Goal: Find specific page/section: Find specific page/section

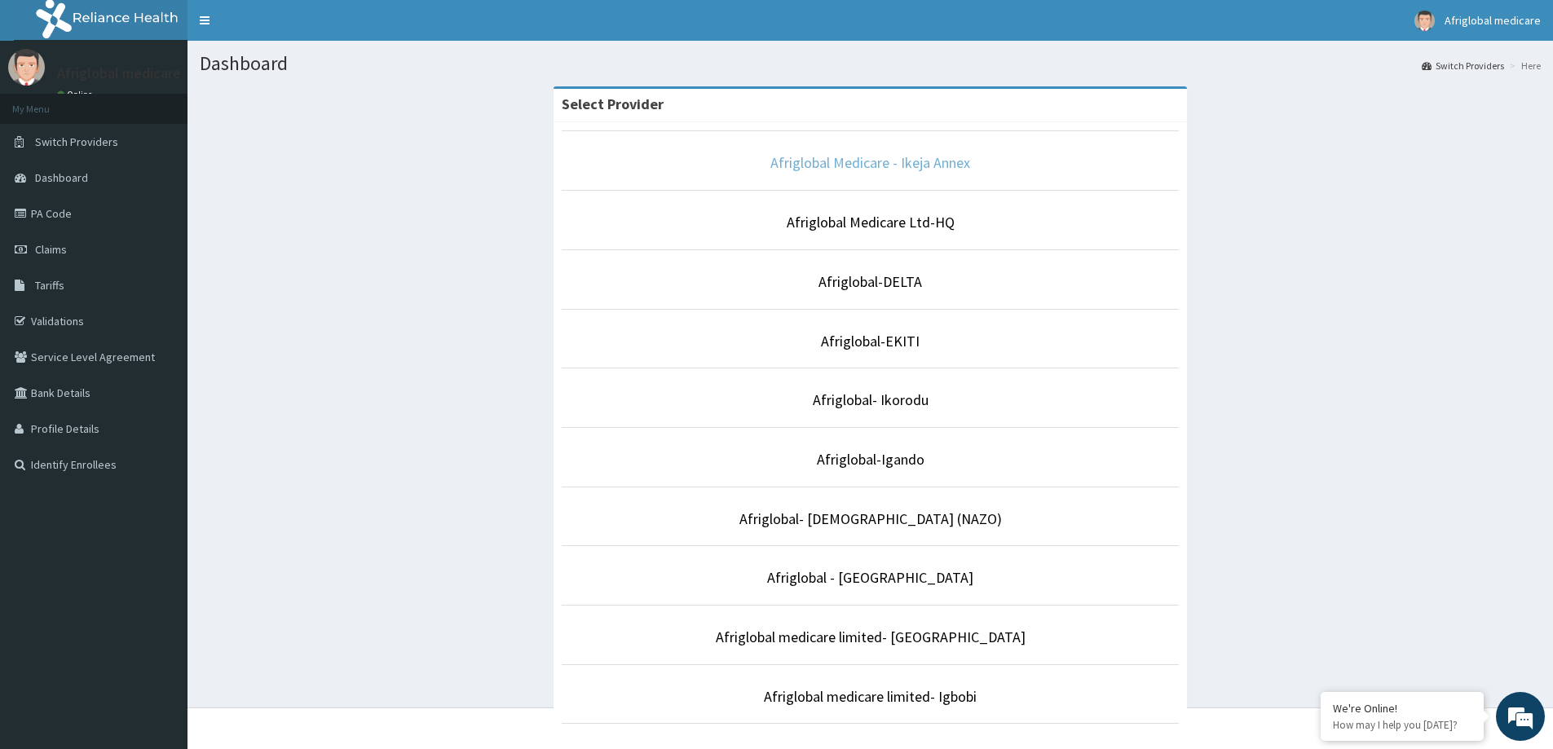
click at [853, 161] on link "Afriglobal Medicare - Ikeja Annex" at bounding box center [870, 162] width 200 height 19
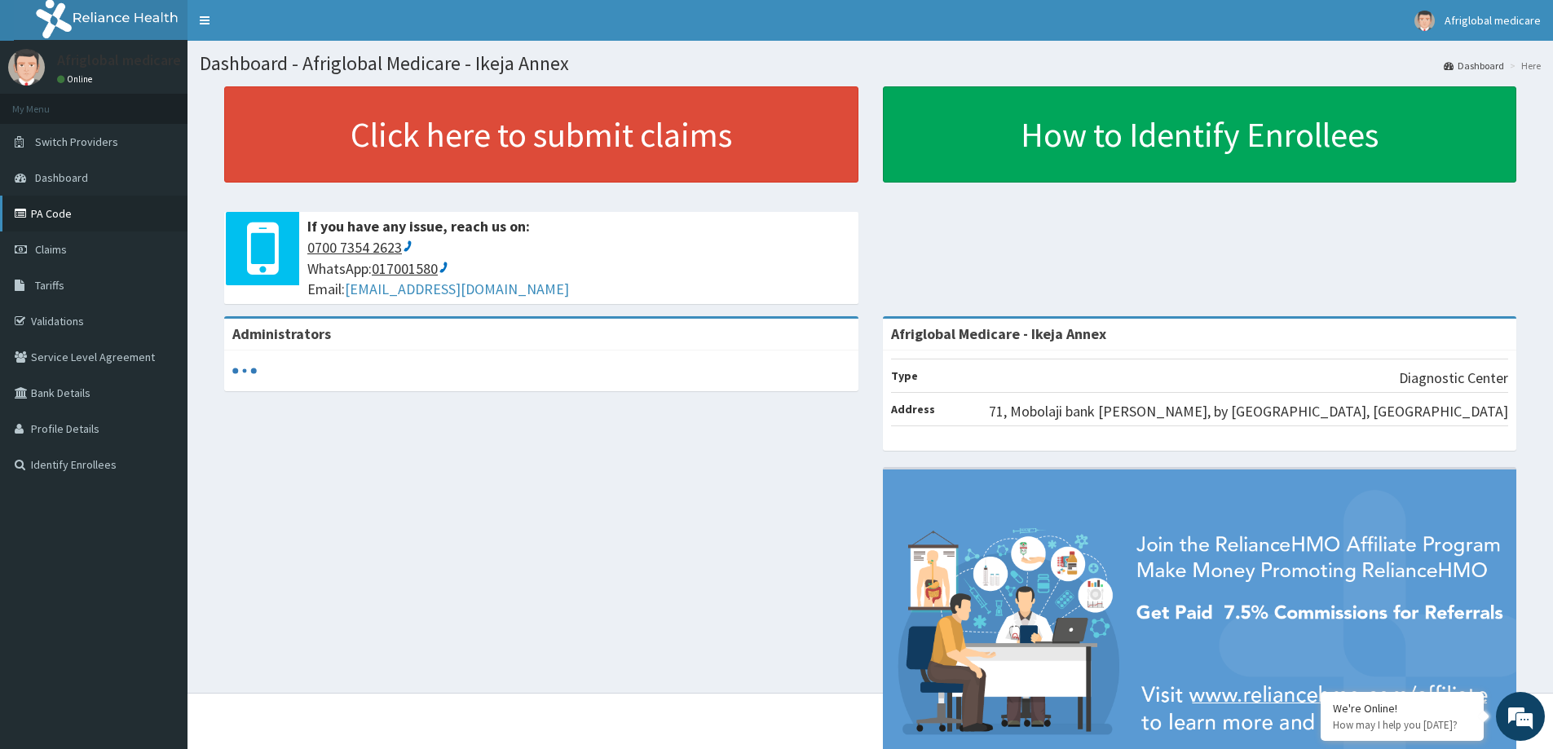
click at [54, 214] on link "PA Code" at bounding box center [94, 214] width 188 height 36
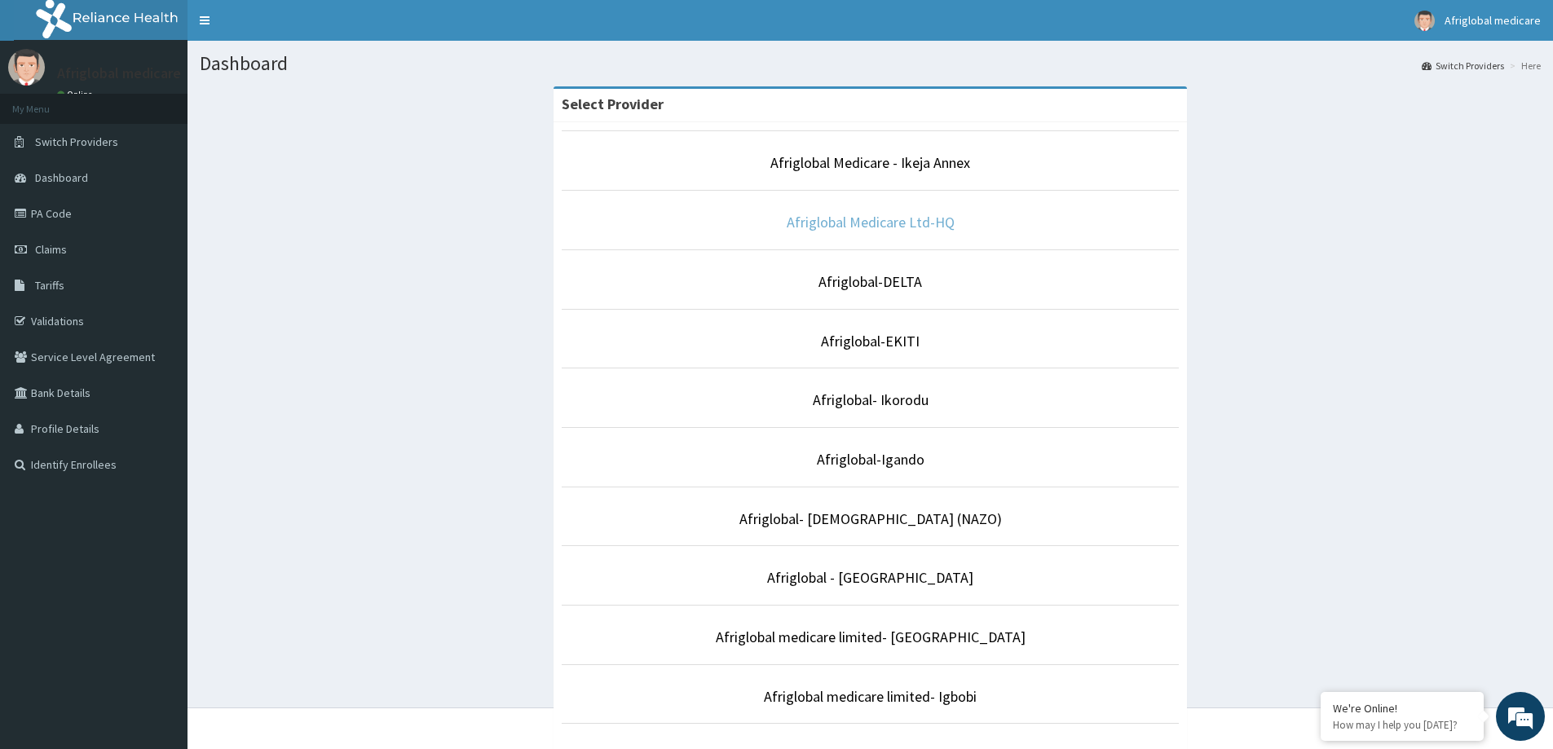
click at [946, 230] on link "Afriglobal Medicare Ltd-HQ" at bounding box center [871, 222] width 168 height 19
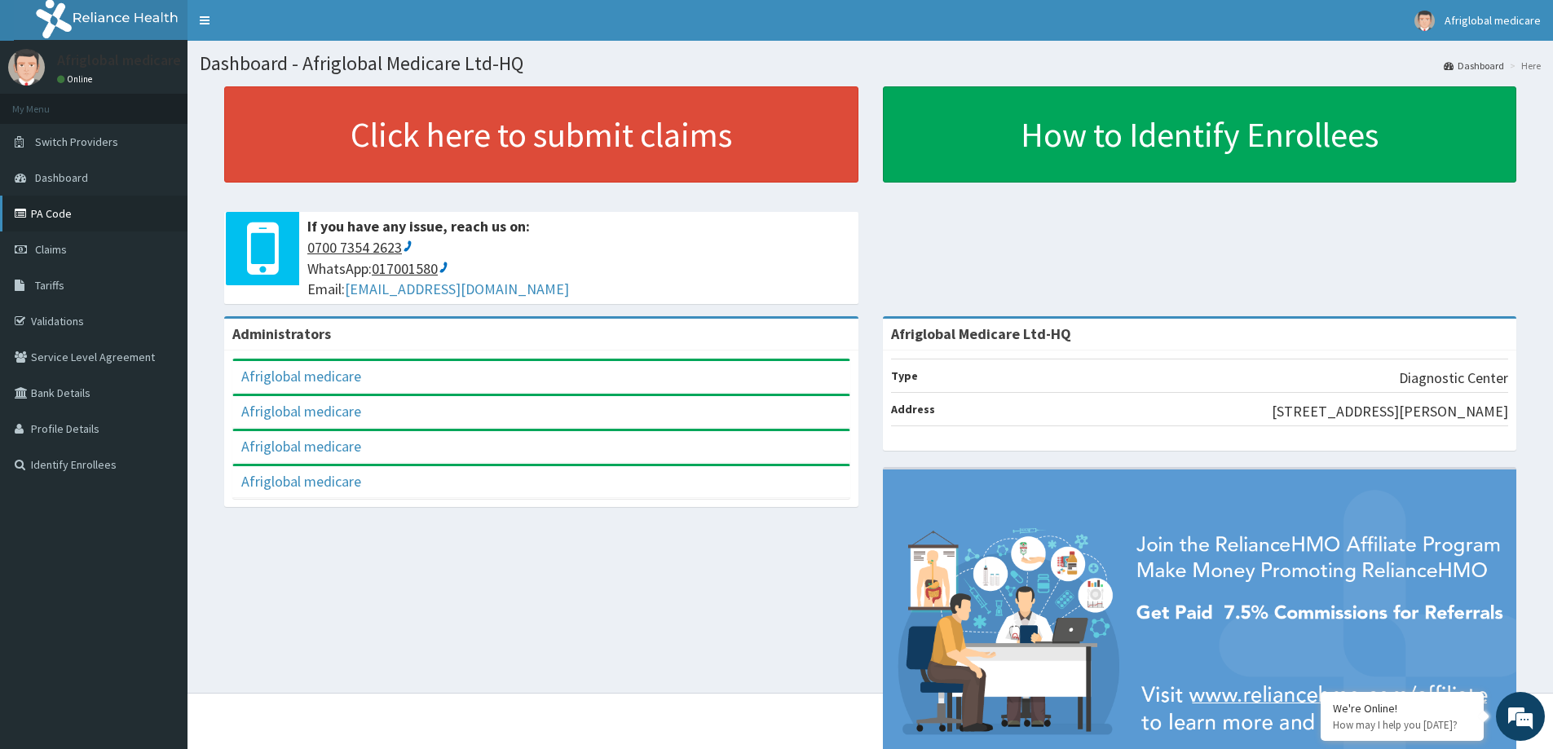
click at [95, 207] on link "PA Code" at bounding box center [94, 214] width 188 height 36
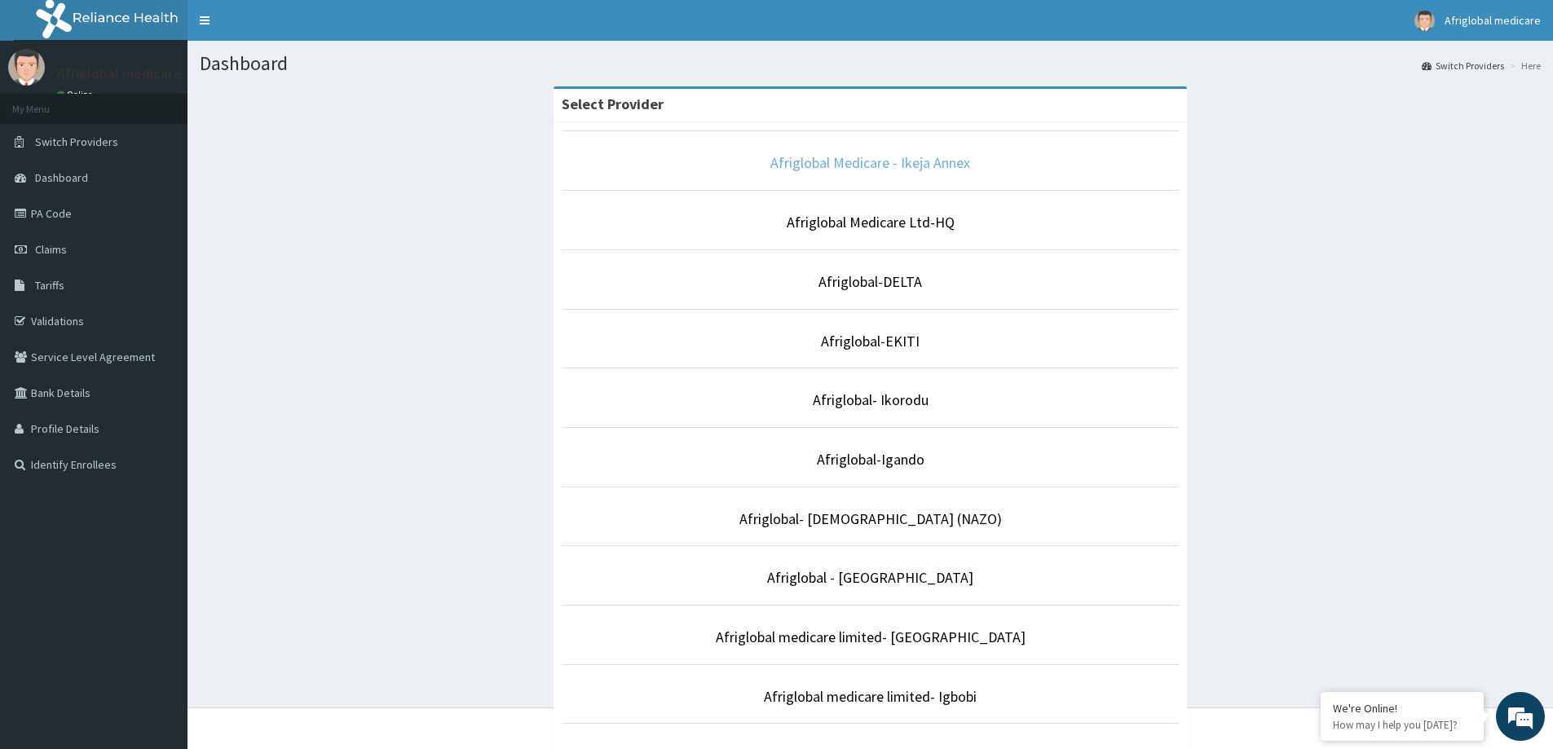
click at [822, 165] on link "Afriglobal Medicare - Ikeja Annex" at bounding box center [870, 162] width 200 height 19
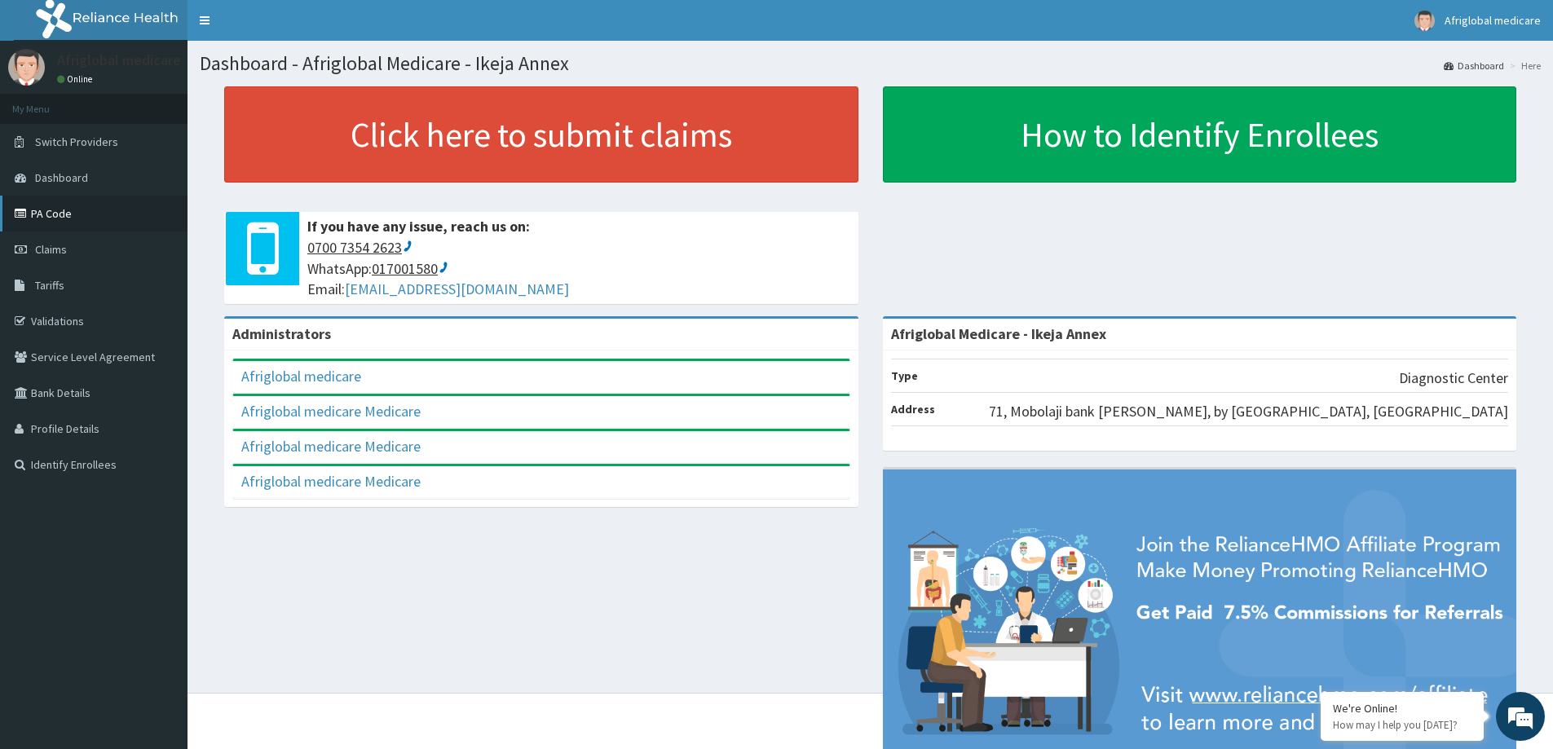
click at [43, 211] on link "PA Code" at bounding box center [94, 214] width 188 height 36
